Goal: Task Accomplishment & Management: Complete application form

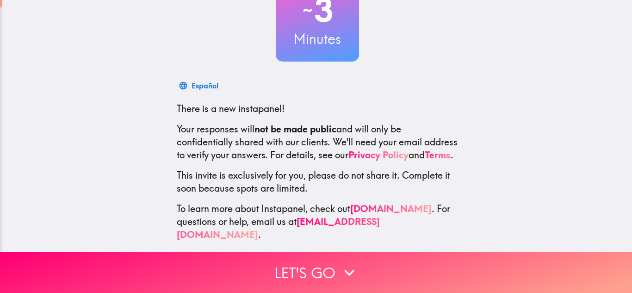
scroll to position [85, 0]
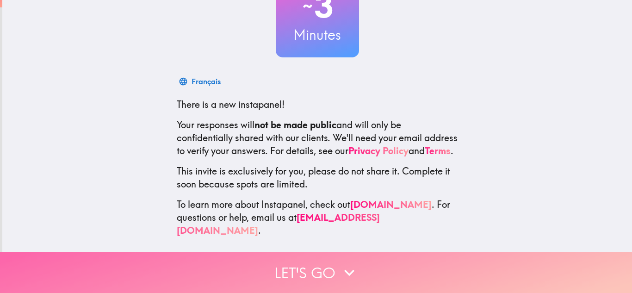
click at [303, 273] on button "Let's go" at bounding box center [316, 271] width 632 height 41
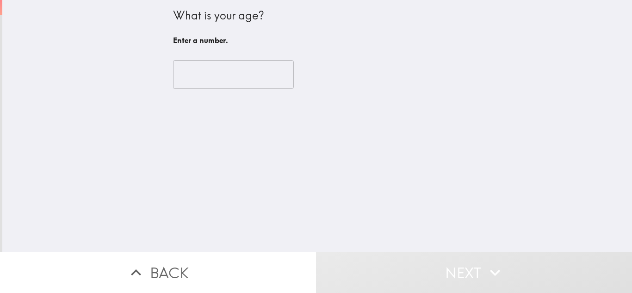
click at [234, 67] on input "number" at bounding box center [233, 74] width 121 height 29
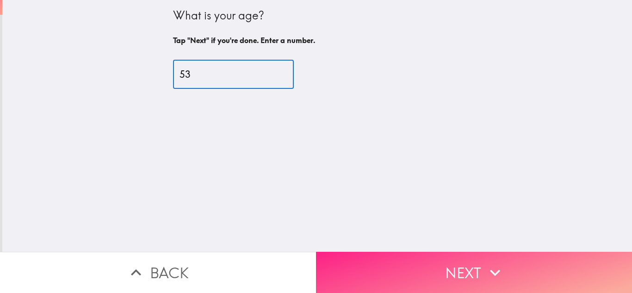
type input "53"
click at [492, 261] on button "Next" at bounding box center [474, 271] width 316 height 41
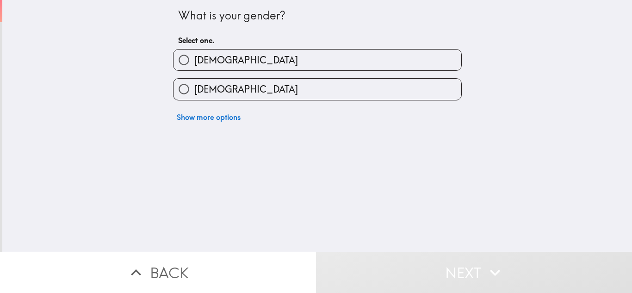
click at [323, 56] on label "[DEMOGRAPHIC_DATA]" at bounding box center [317, 59] width 288 height 21
click at [194, 56] on input "[DEMOGRAPHIC_DATA]" at bounding box center [183, 59] width 21 height 21
radio input "true"
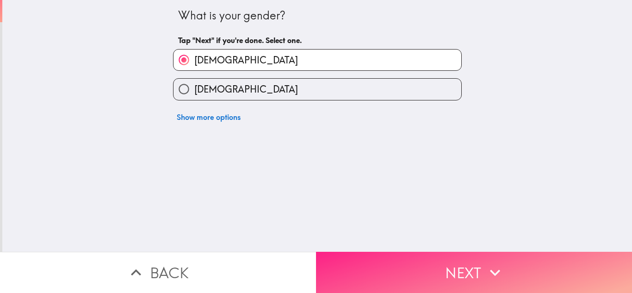
click at [499, 271] on icon "button" at bounding box center [495, 272] width 20 height 20
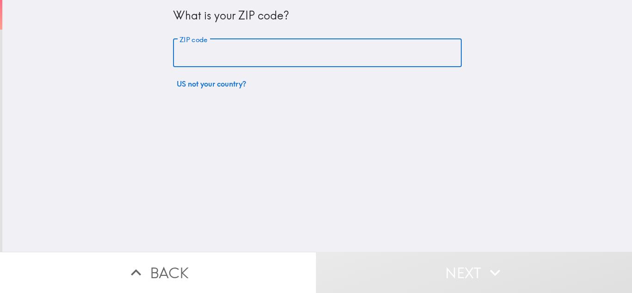
click at [226, 49] on input "ZIP code" at bounding box center [317, 53] width 288 height 29
type input "79915"
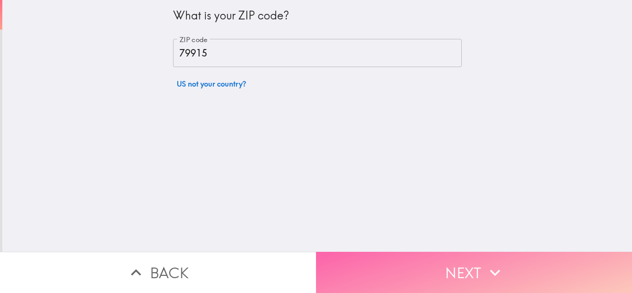
click at [400, 263] on button "Next" at bounding box center [474, 271] width 316 height 41
